Goal: Transaction & Acquisition: Purchase product/service

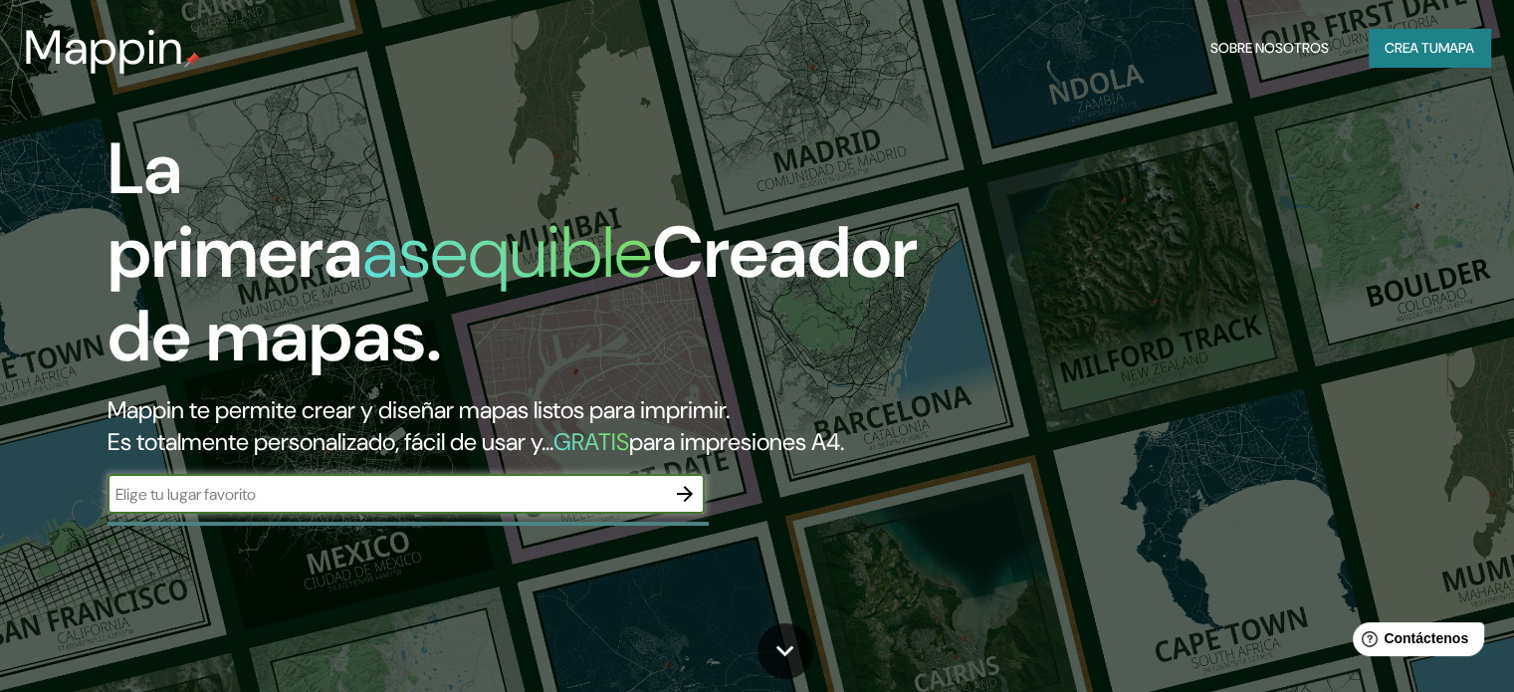
click at [273, 506] on input "text" at bounding box center [387, 494] width 558 height 23
type input "mina el teniente"
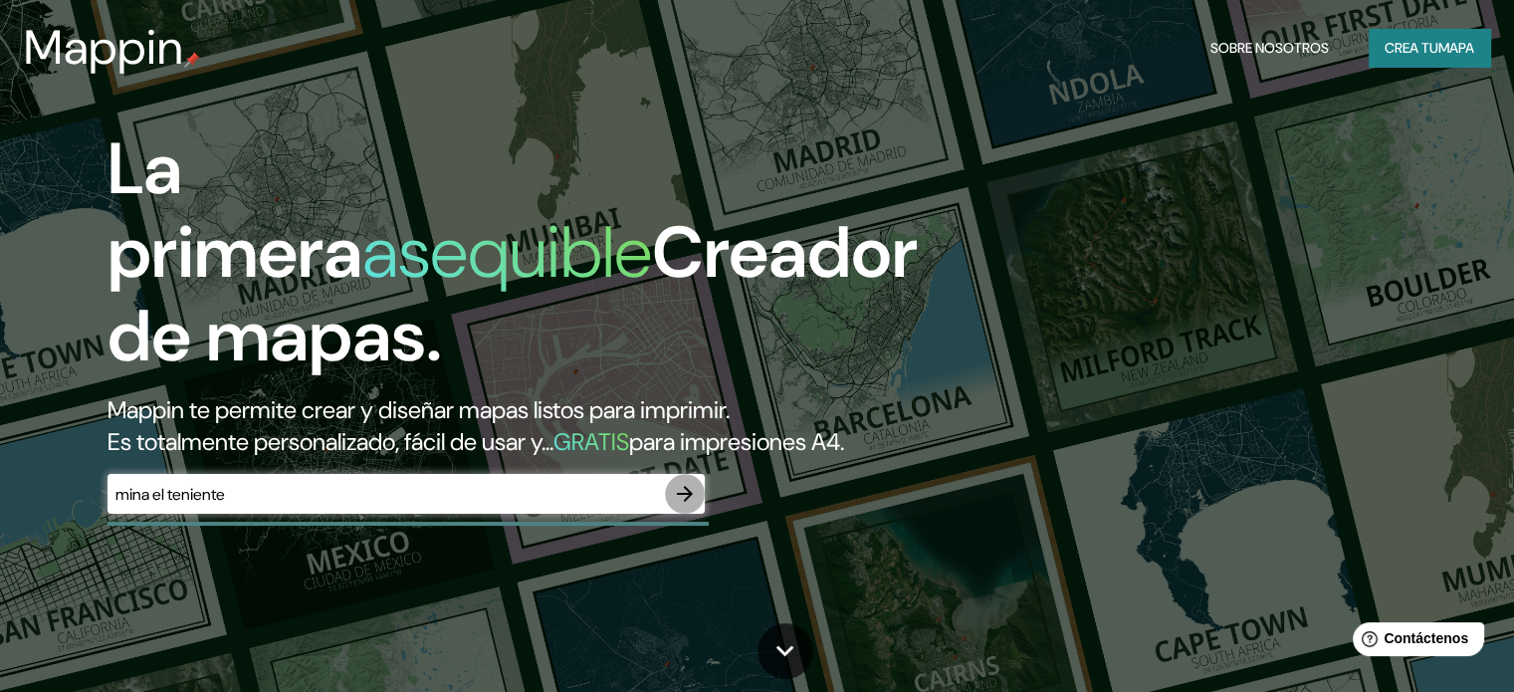
click at [694, 506] on icon "button" at bounding box center [685, 494] width 24 height 24
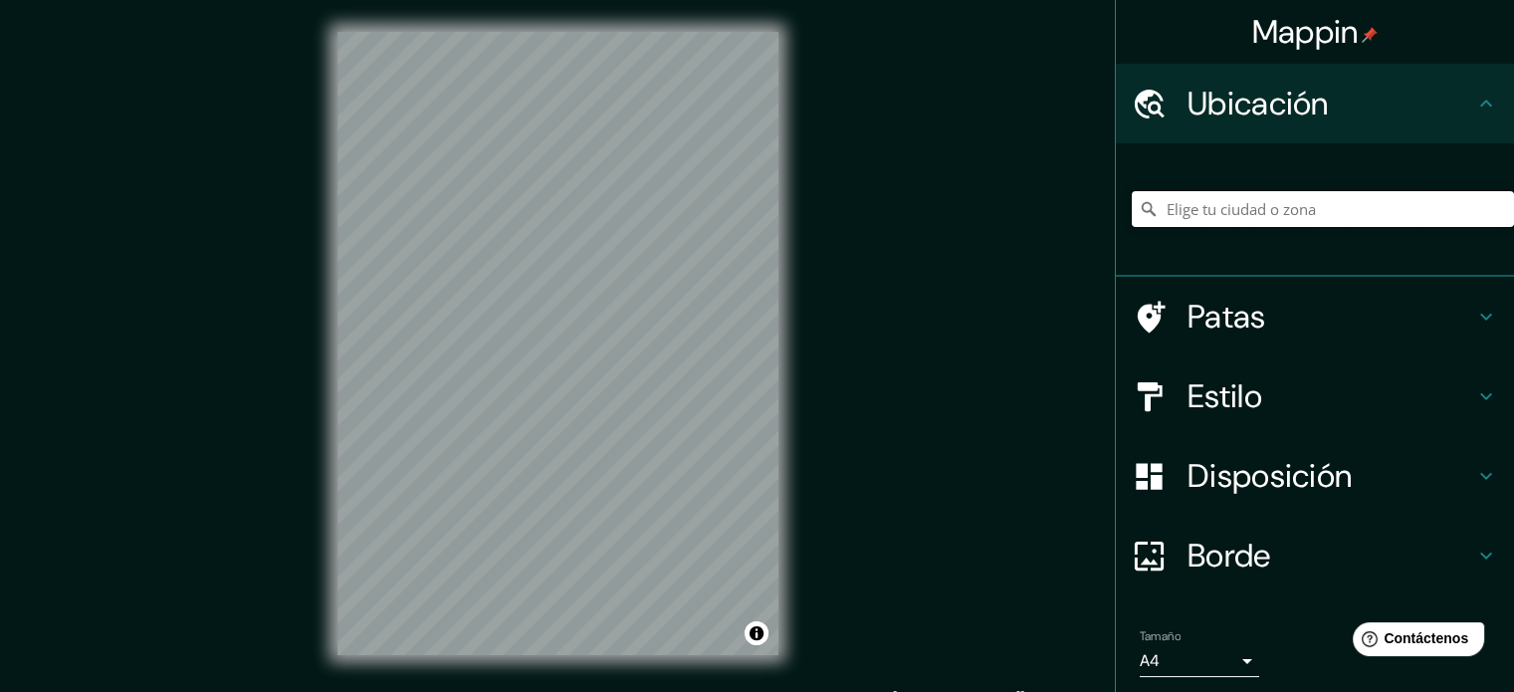
click at [1362, 221] on input "Elige tu ciudad o zona" at bounding box center [1323, 209] width 382 height 36
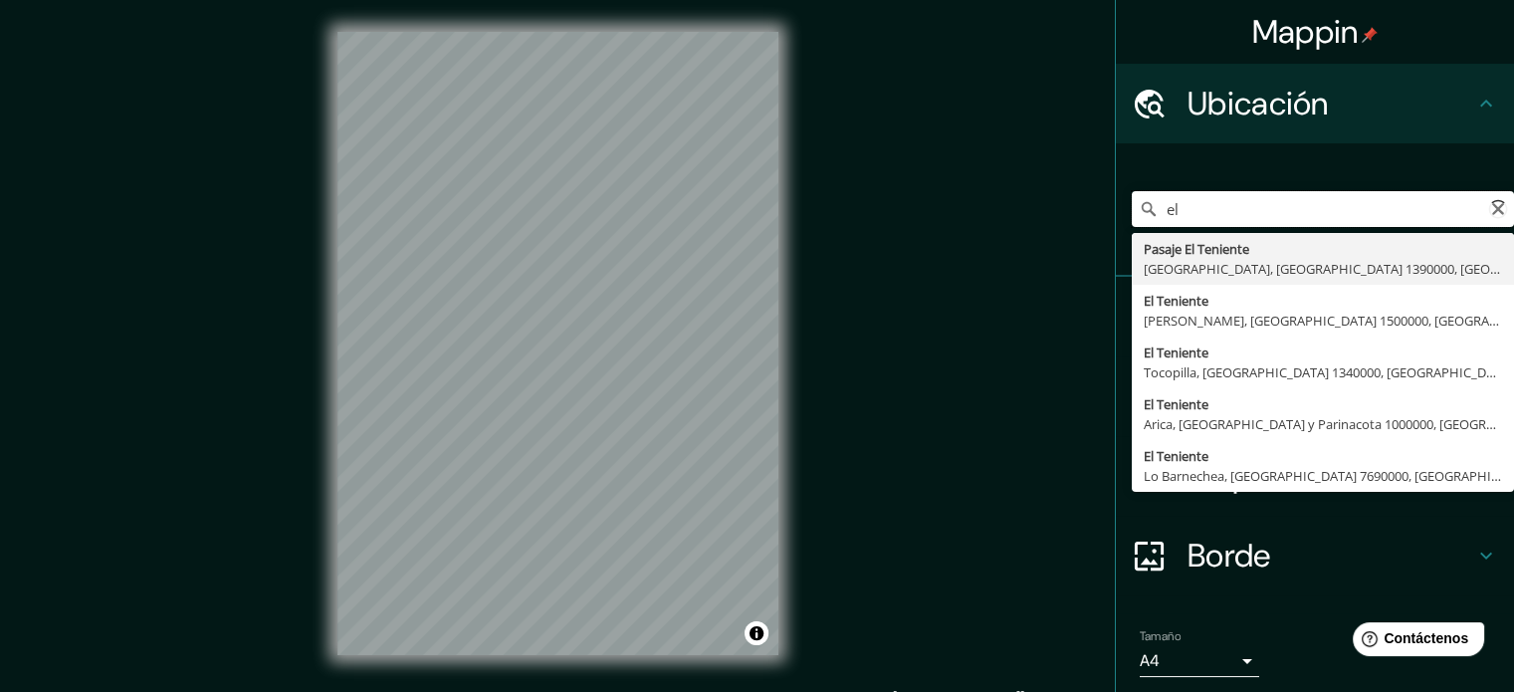
type input "e"
type input "Rancagua, [GEOGRAPHIC_DATA][PERSON_NAME], [GEOGRAPHIC_DATA]"
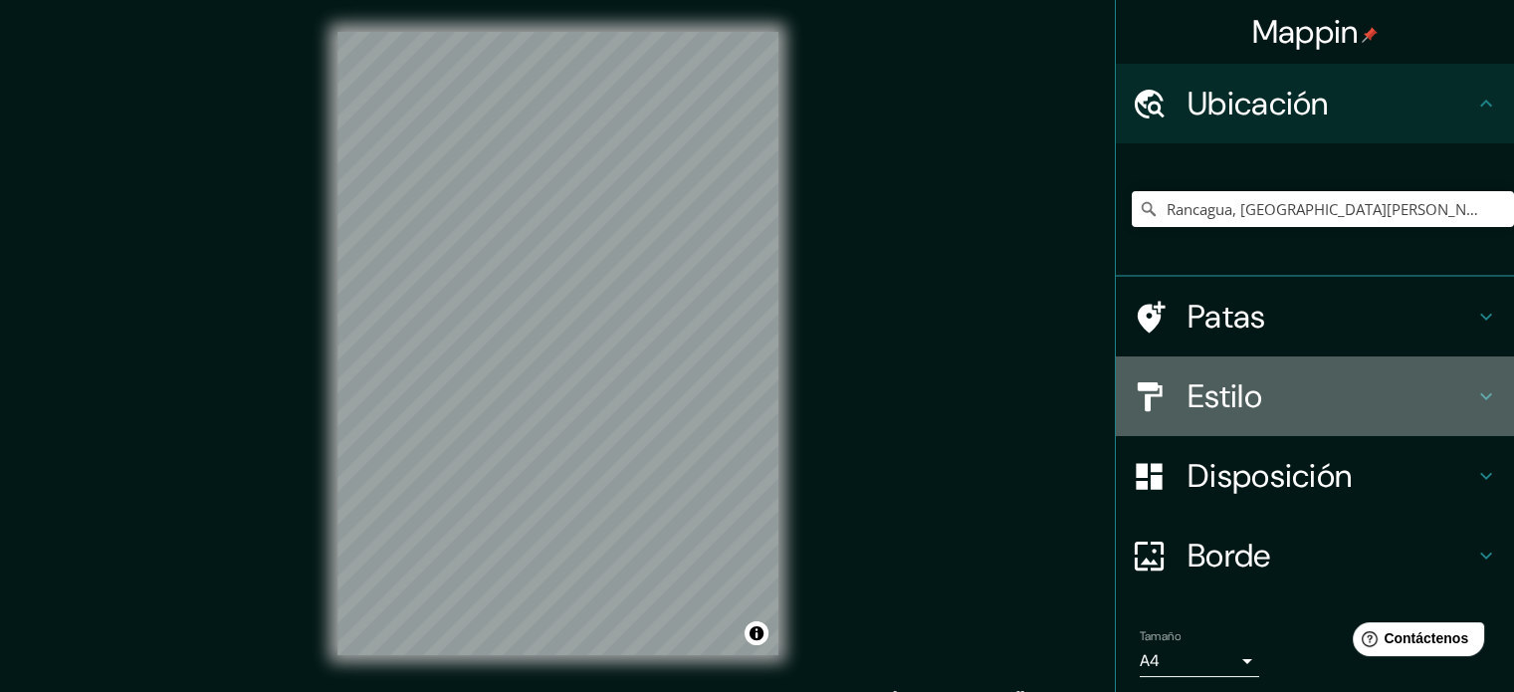
click at [1407, 390] on h4 "Estilo" at bounding box center [1331, 396] width 287 height 40
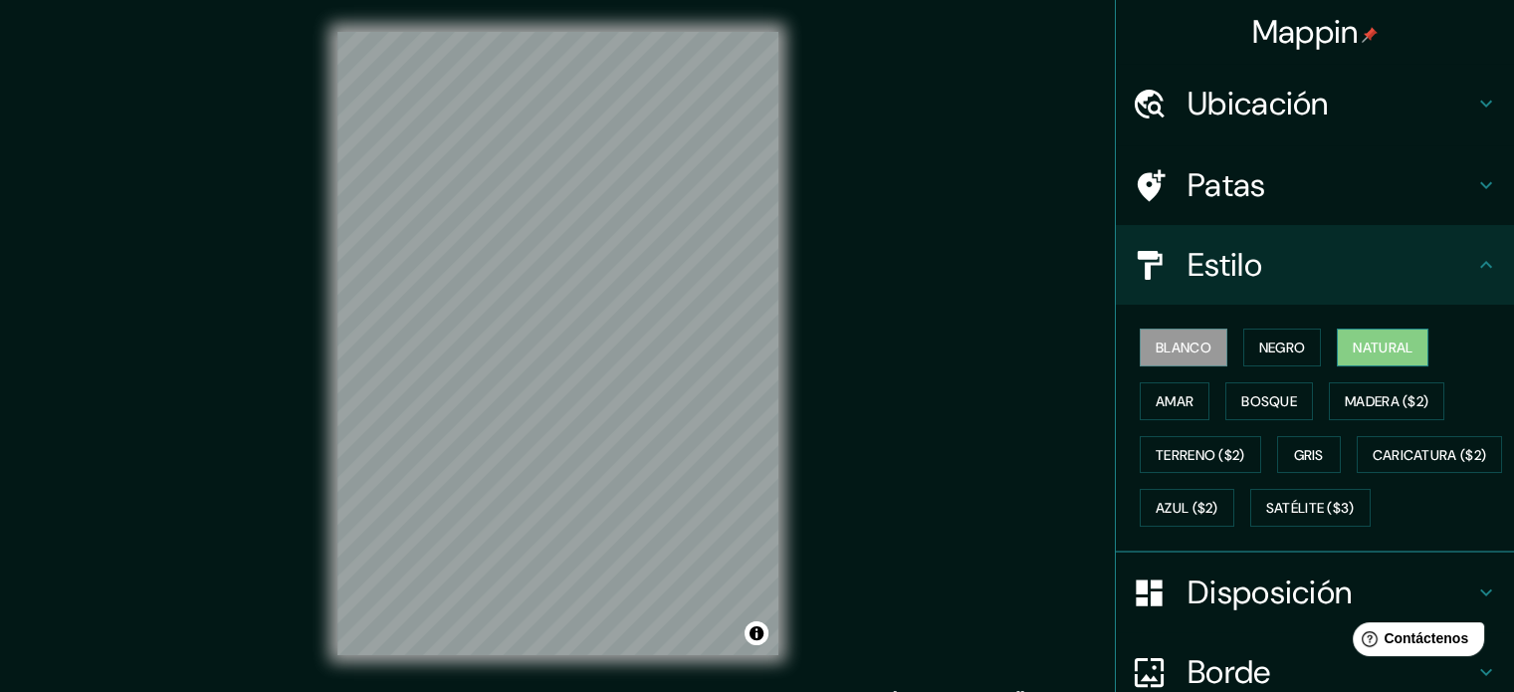
click at [1376, 354] on font "Natural" at bounding box center [1383, 347] width 60 height 18
click at [1283, 400] on font "Bosque" at bounding box center [1269, 401] width 56 height 18
click at [1186, 346] on font "Blanco" at bounding box center [1184, 347] width 56 height 18
click at [1266, 521] on font "Satélite ($3)" at bounding box center [1310, 508] width 89 height 26
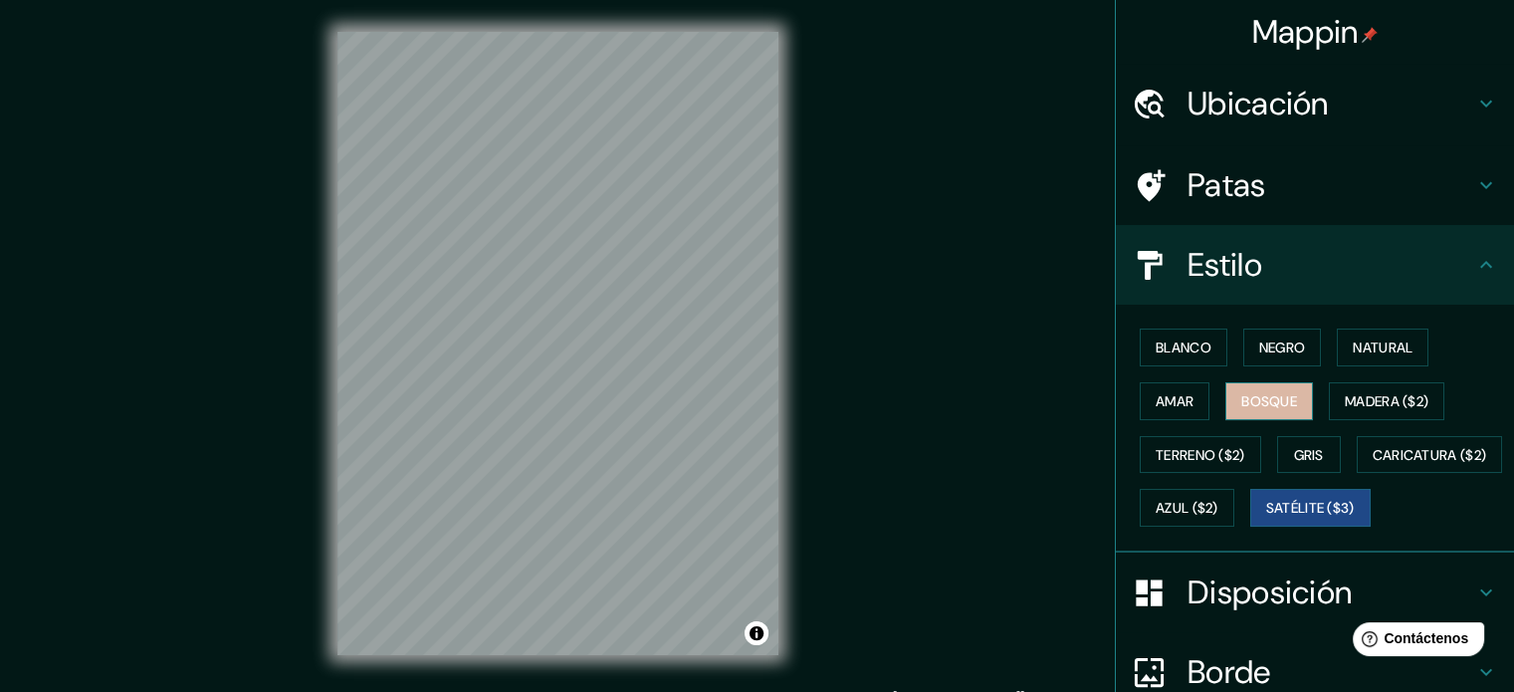
click at [1254, 392] on font "Bosque" at bounding box center [1269, 401] width 56 height 18
